Goal: Navigation & Orientation: Find specific page/section

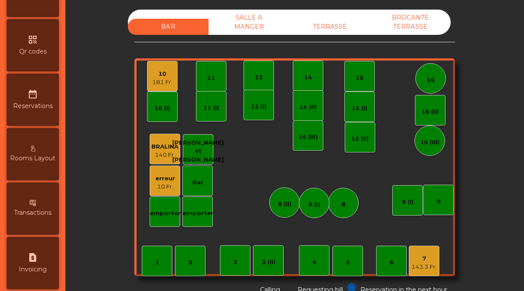
scroll to position [450, 0]
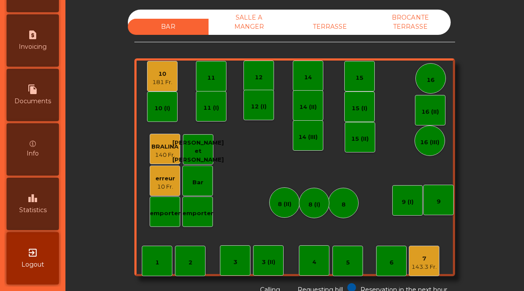
click at [29, 213] on span "Statistics" at bounding box center [32, 210] width 27 height 9
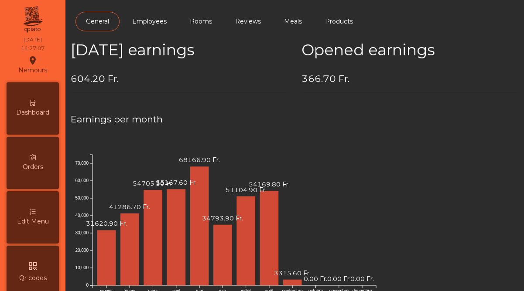
click at [32, 107] on div "Dashboard" at bounding box center [33, 108] width 52 height 52
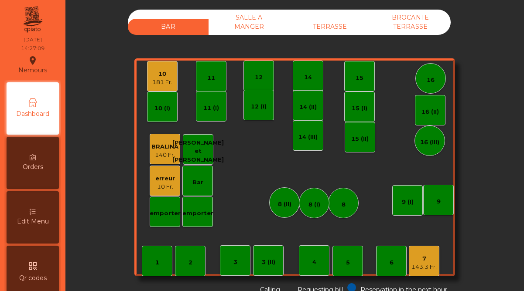
click at [170, 188] on div "10 Fr." at bounding box center [165, 187] width 20 height 9
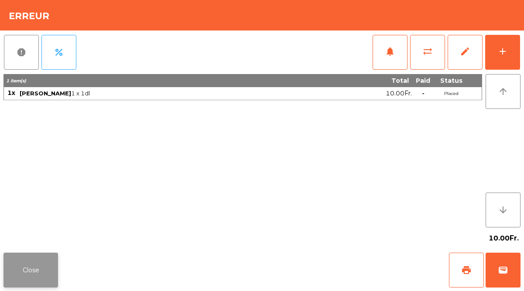
click at [41, 261] on button "Close" at bounding box center [30, 270] width 55 height 35
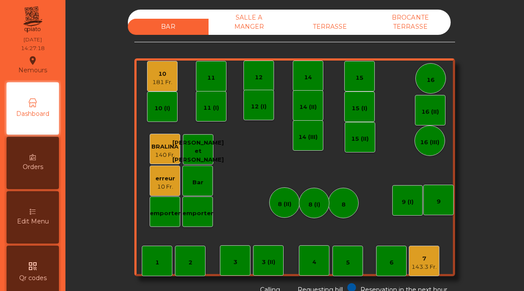
click at [169, 75] on div "10" at bounding box center [162, 74] width 20 height 9
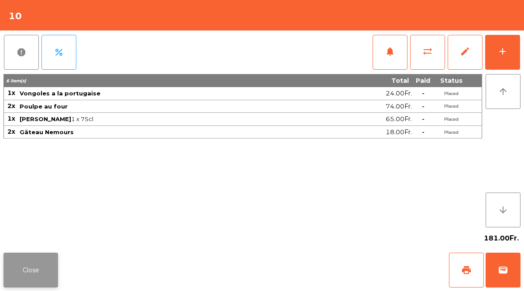
click at [43, 268] on button "Close" at bounding box center [30, 270] width 55 height 35
